Goal: Information Seeking & Learning: Learn about a topic

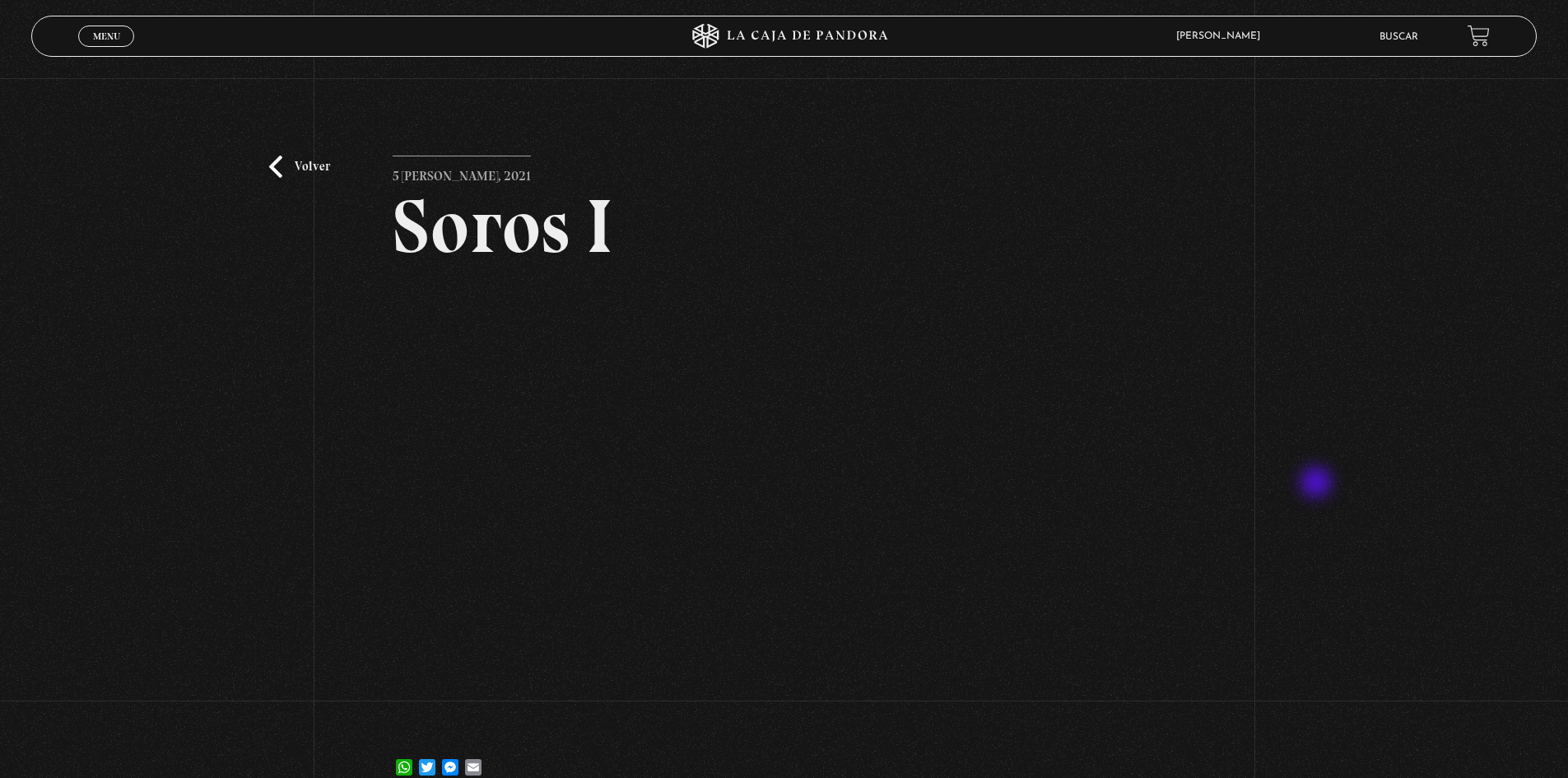
click at [1318, 484] on div "Volver 5 [PERSON_NAME], 2021 [PERSON_NAME] WhatsApp Twitter Messenger Email" at bounding box center [784, 442] width 1568 height 727
click at [1302, 448] on div "Volver 5 julio, 2021 Soros I WhatsApp Twitter Messenger Email" at bounding box center [784, 442] width 1568 height 727
click at [284, 164] on link "Volver" at bounding box center [299, 166] width 61 height 22
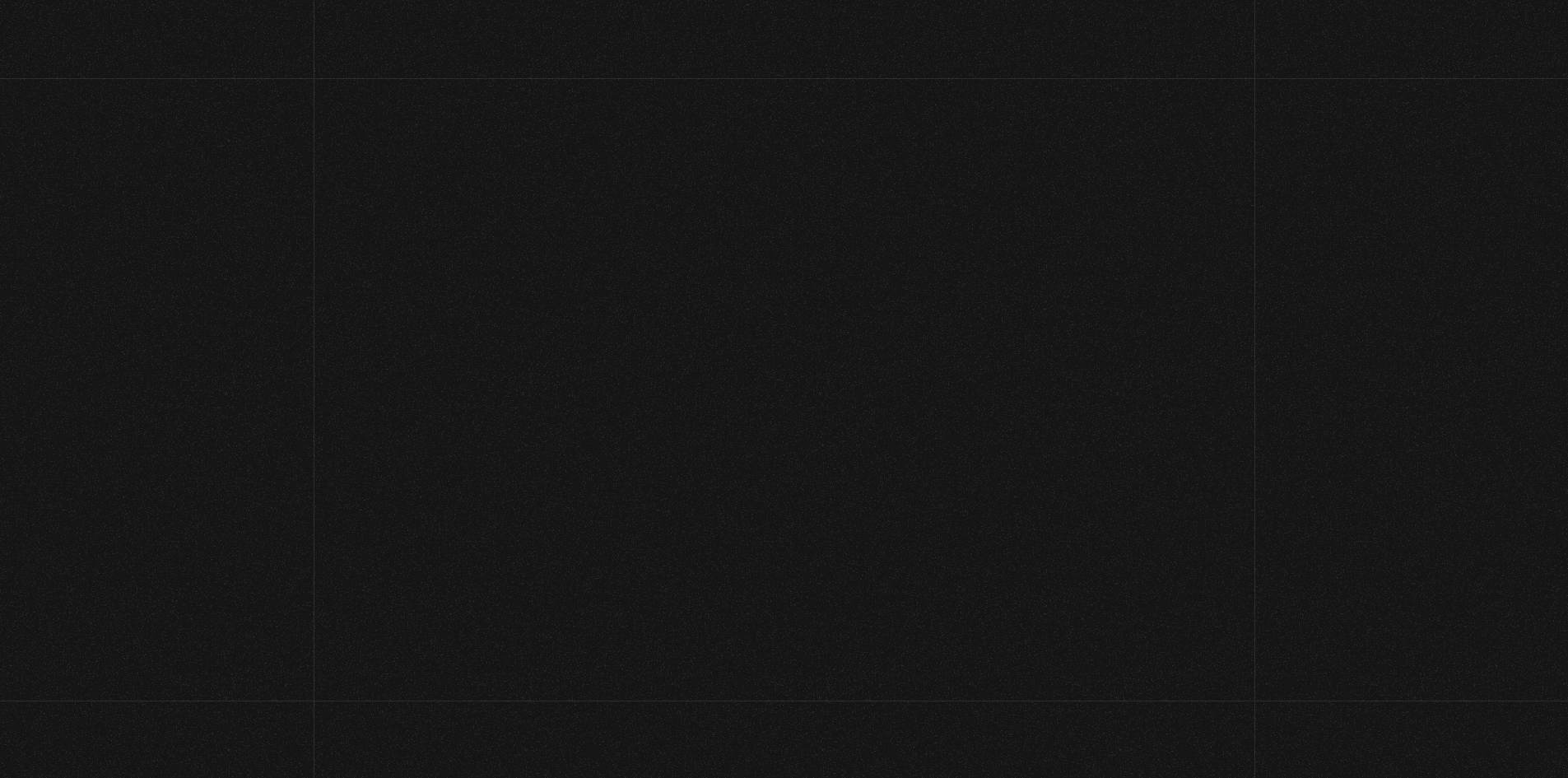
scroll to position [545, 0]
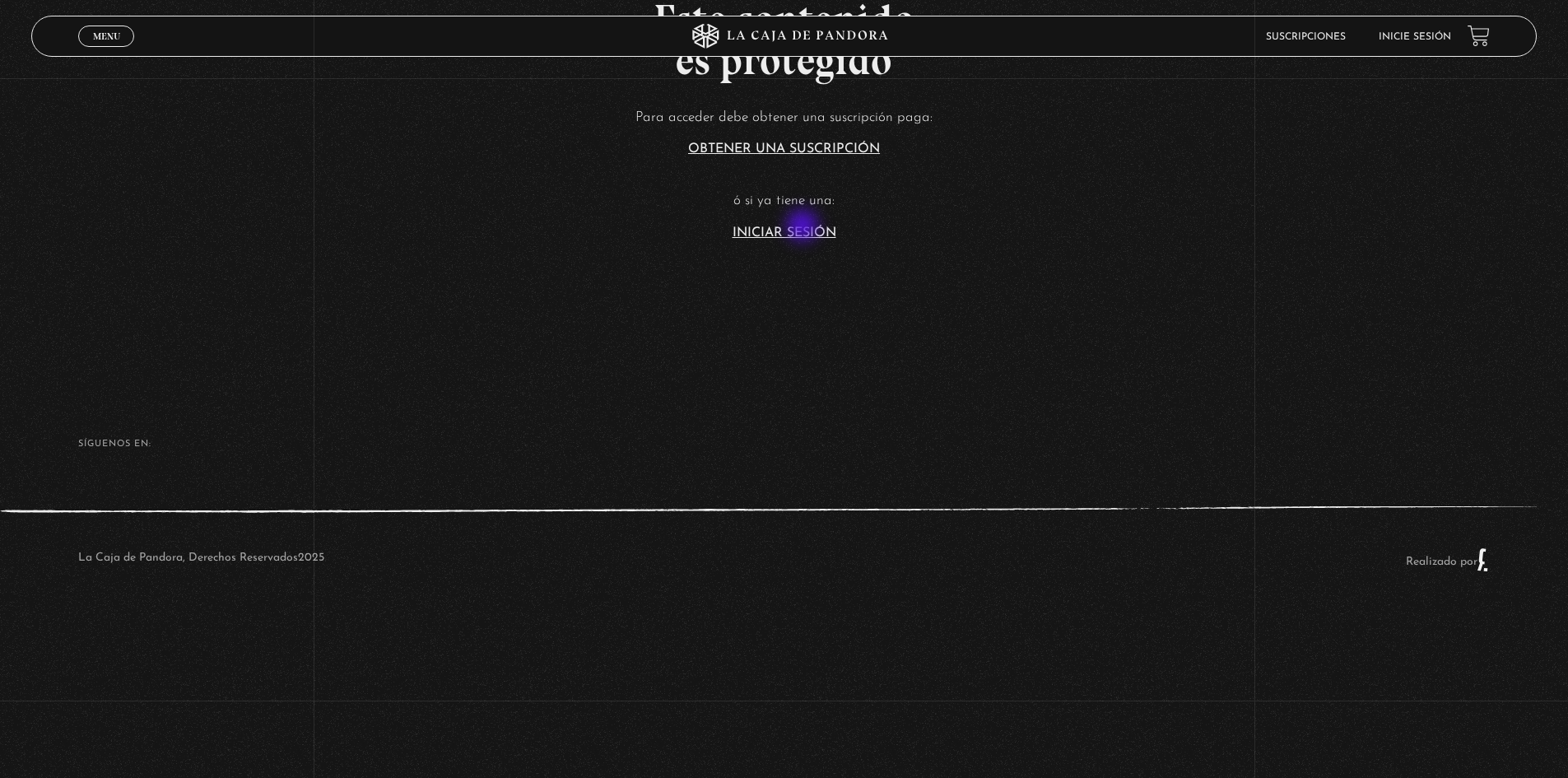
click at [808, 230] on link "Iniciar Sesión" at bounding box center [784, 233] width 104 height 13
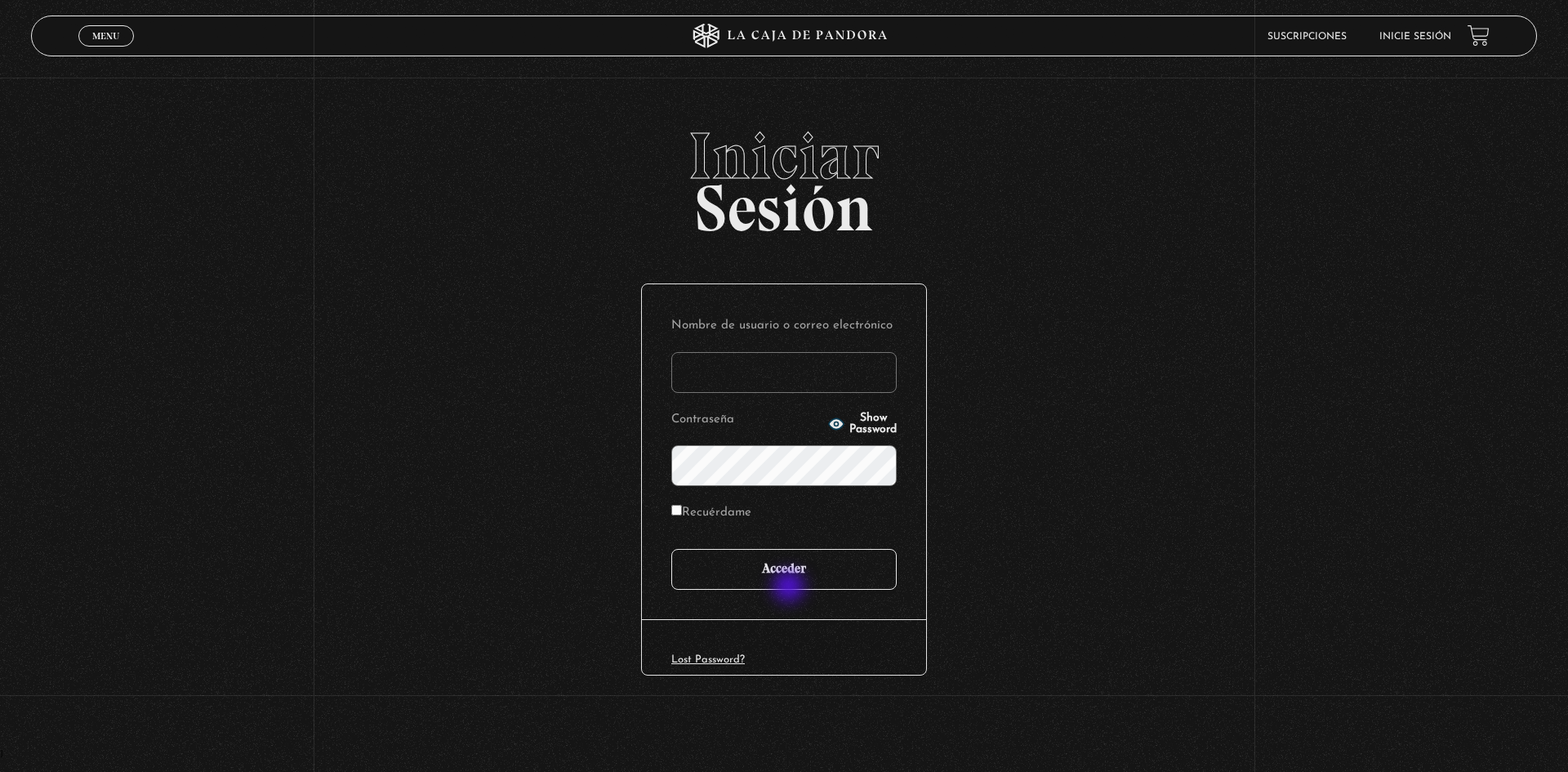
type input "motron"
click at [780, 575] on input "Acceder" at bounding box center [784, 569] width 225 height 40
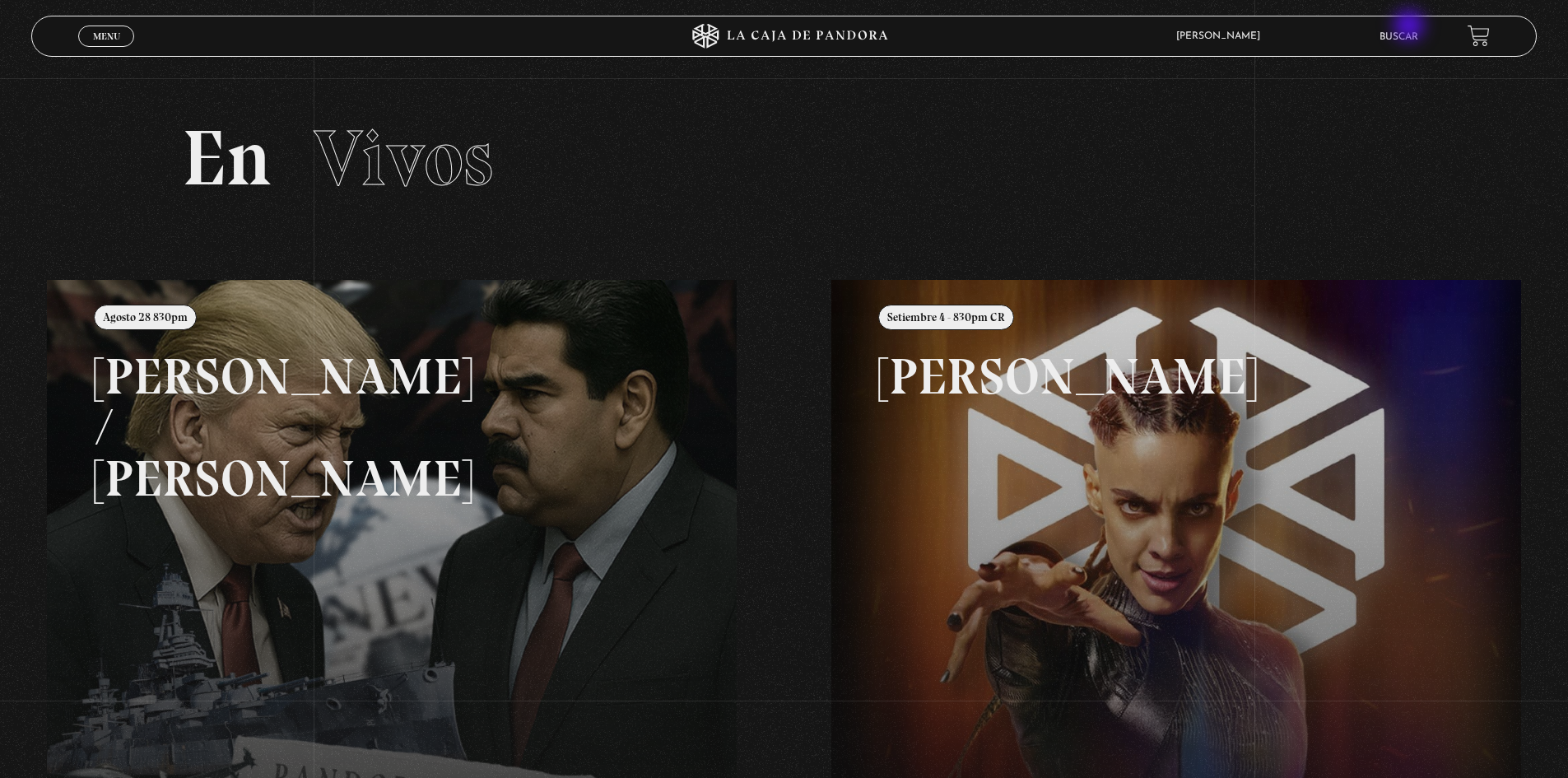
click at [1411, 27] on li "Buscar" at bounding box center [1398, 37] width 38 height 26
click at [1407, 38] on link "Buscar" at bounding box center [1398, 37] width 38 height 10
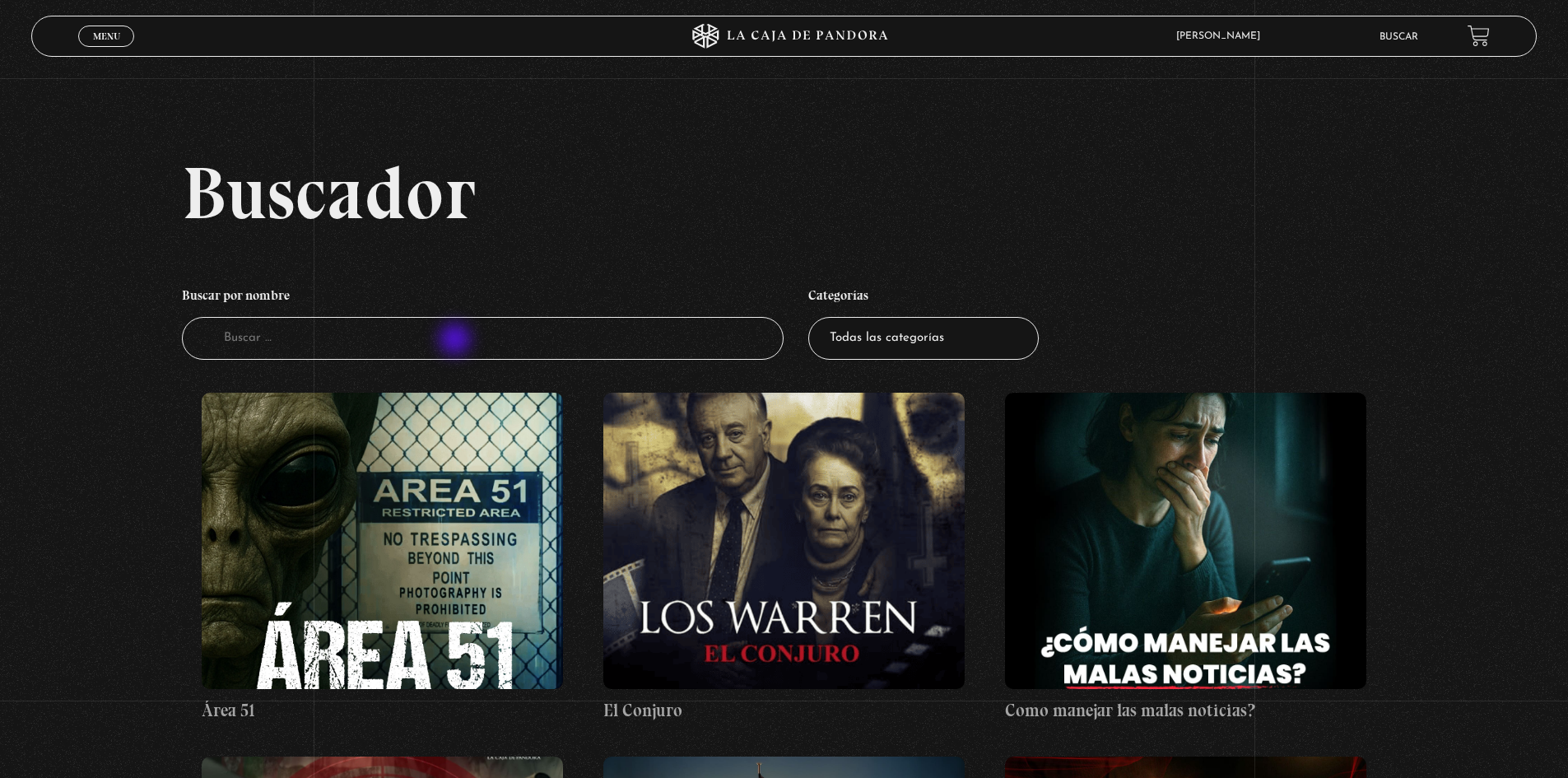
click at [457, 341] on input "Buscador" at bounding box center [483, 339] width 602 height 43
type input "[PERSON_NAME]"
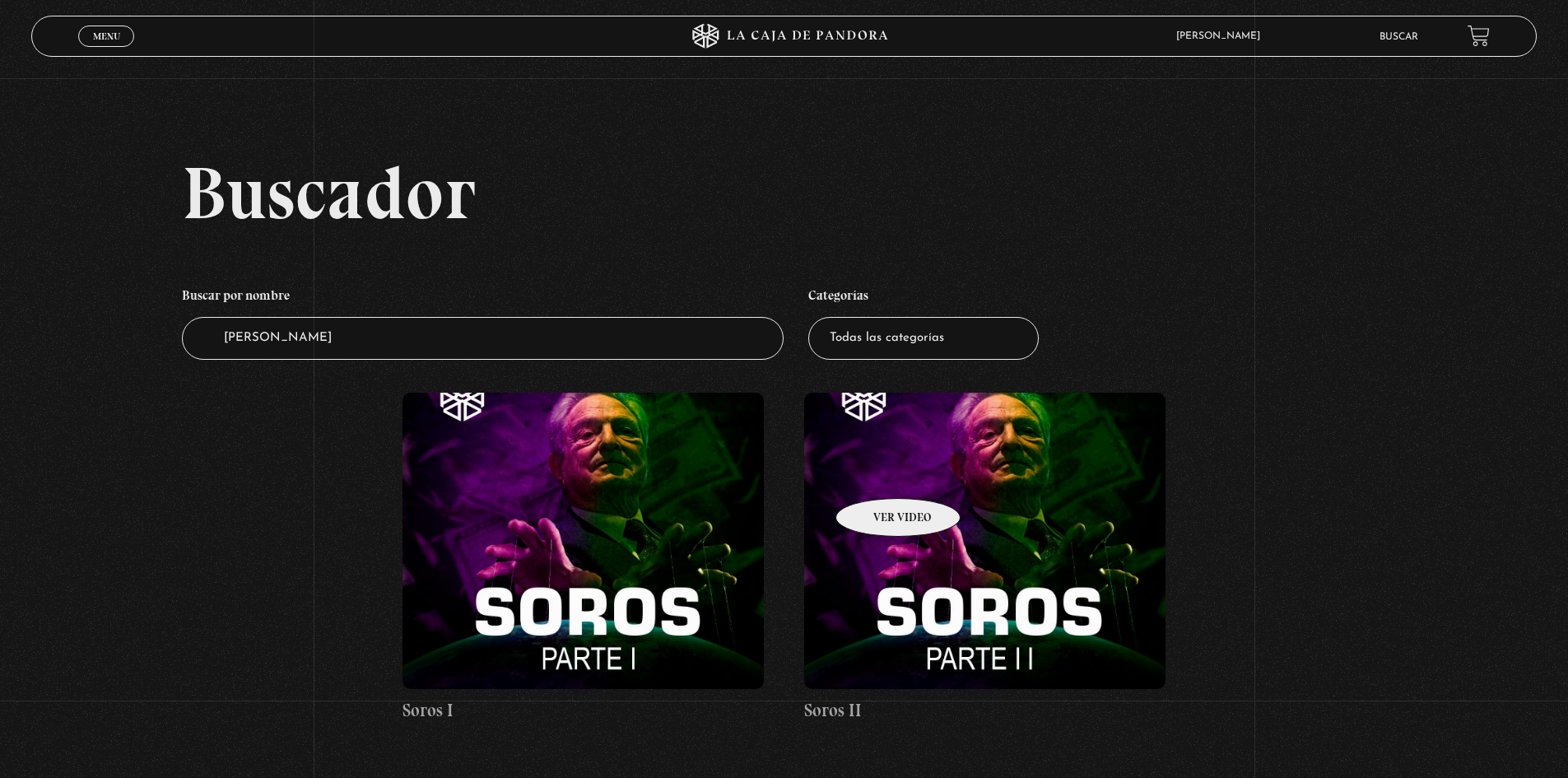
click at [877, 473] on figure at bounding box center [985, 541] width 361 height 296
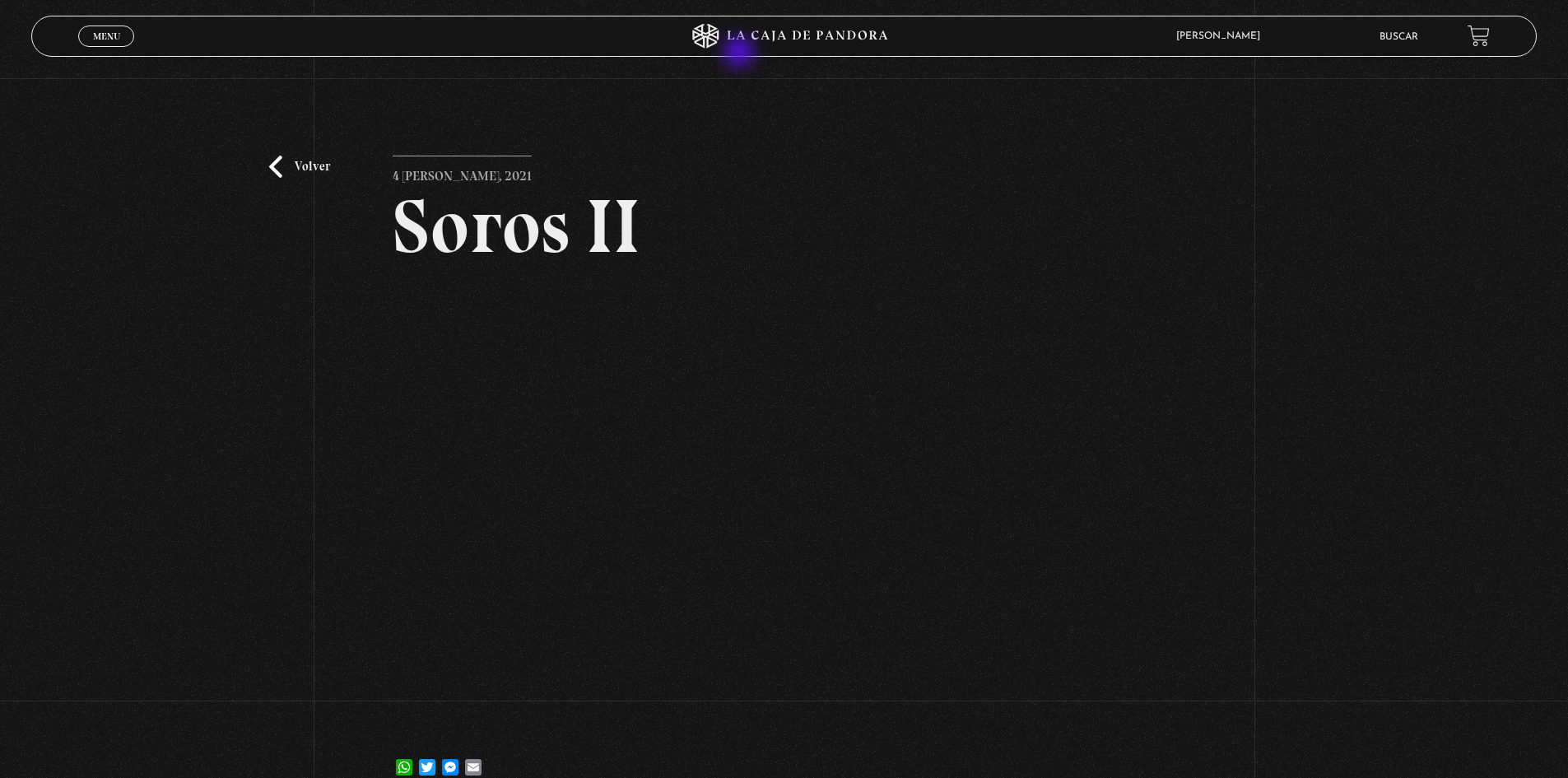
click at [760, 47] on icon at bounding box center [784, 37] width 471 height 25
